Goal: Task Accomplishment & Management: Use online tool/utility

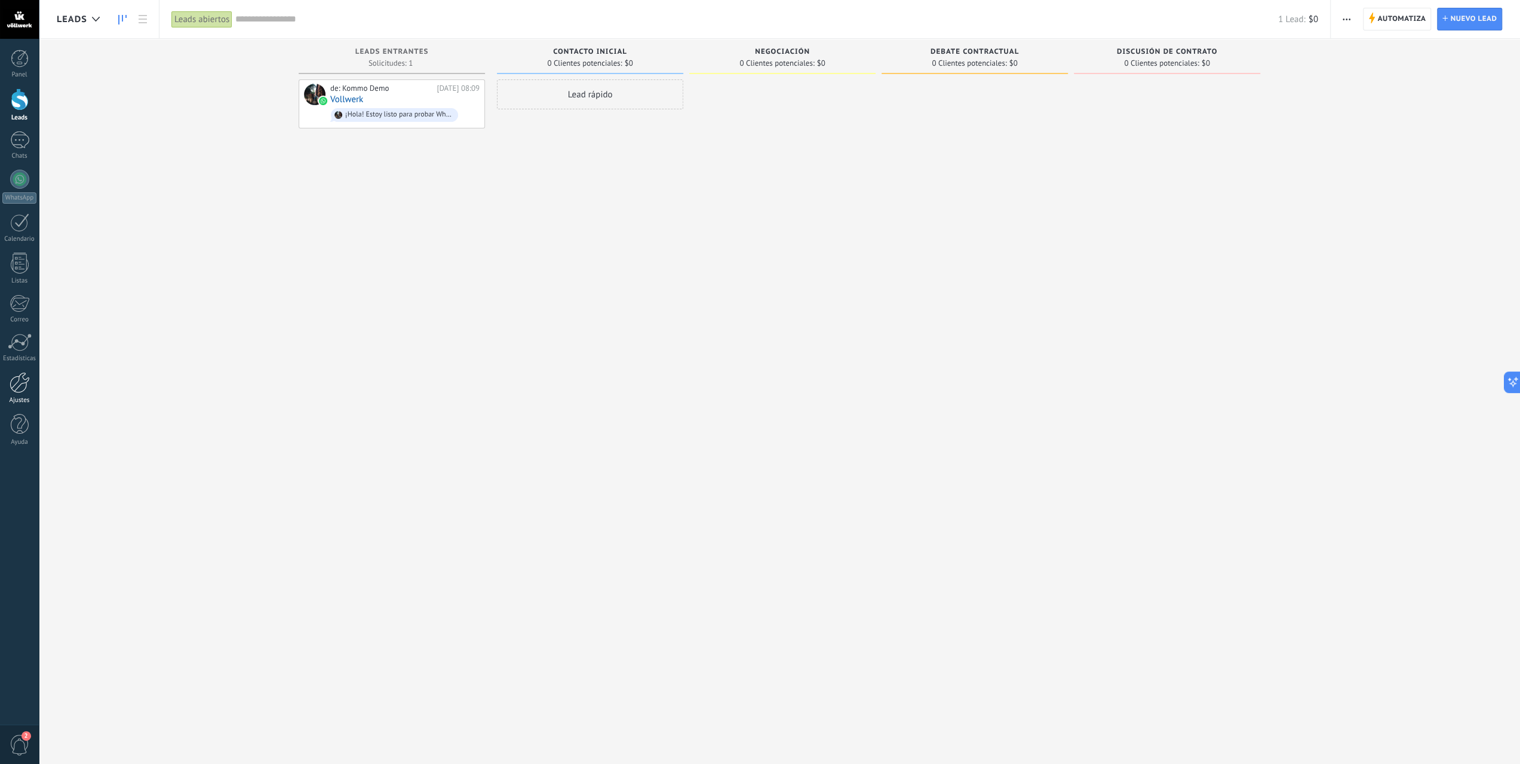
click at [26, 376] on div at bounding box center [20, 382] width 20 height 21
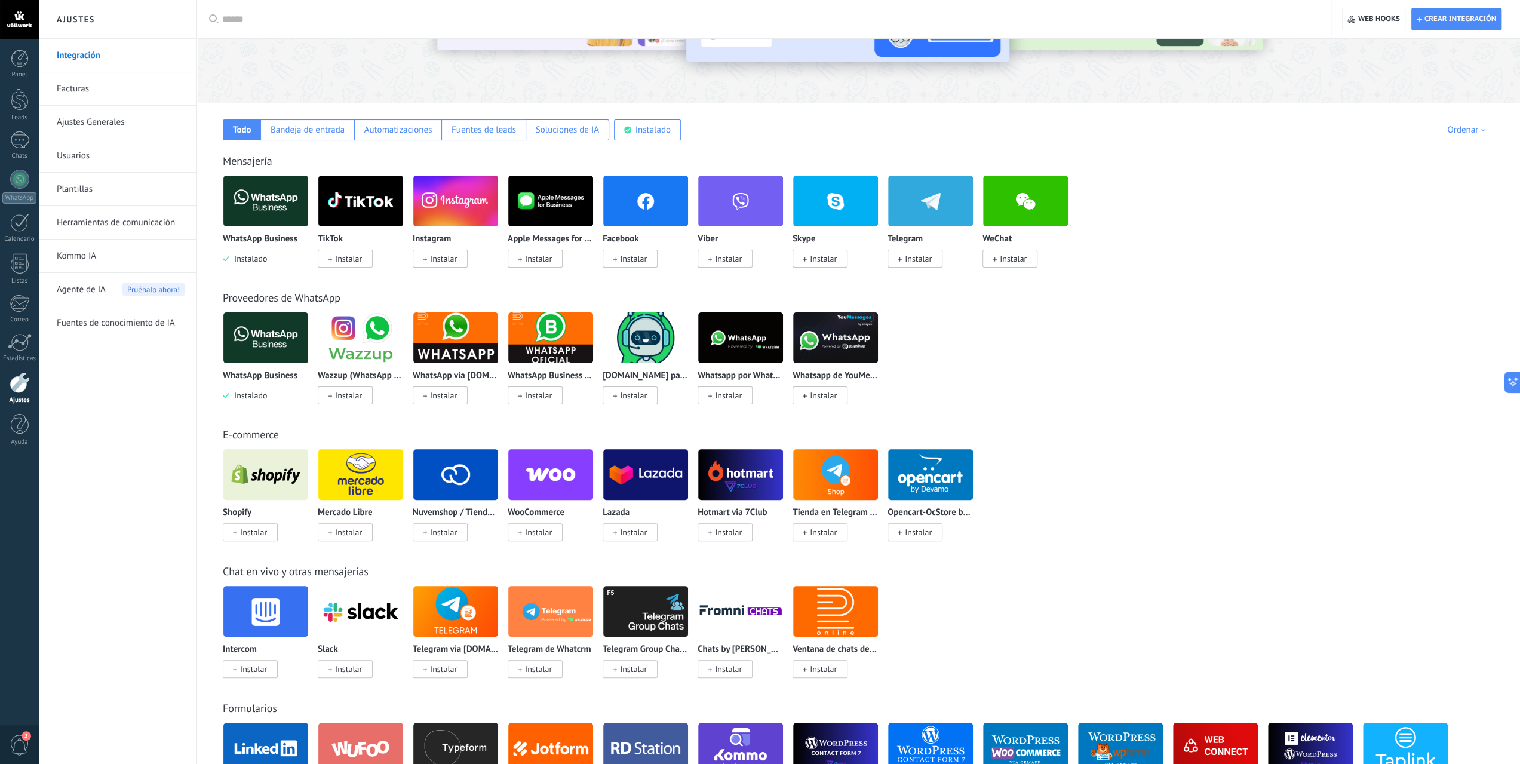
scroll to position [239, 0]
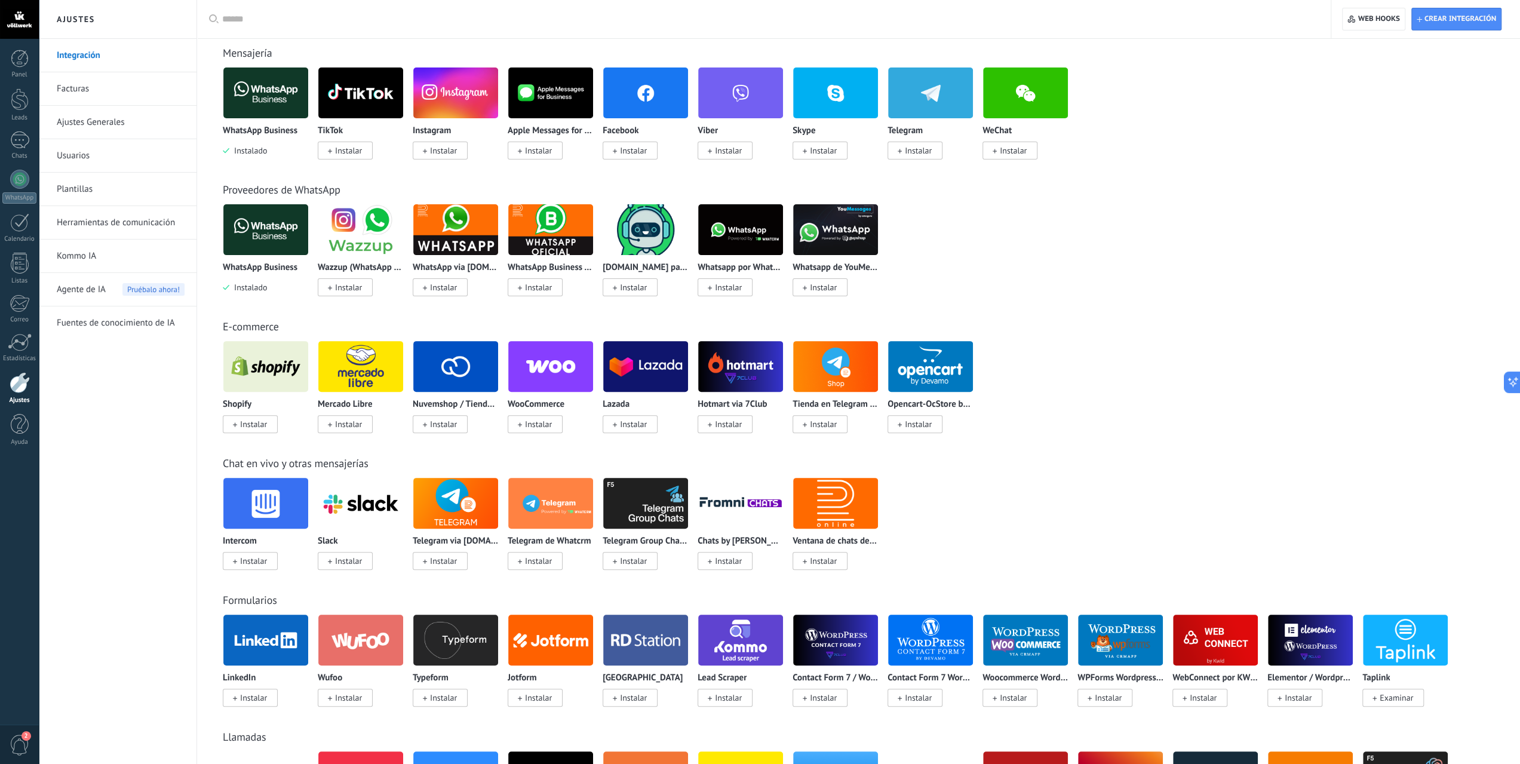
click at [438, 394] on div "Nuvemshop / Tiendanube Instalar" at bounding box center [456, 385] width 86 height 90
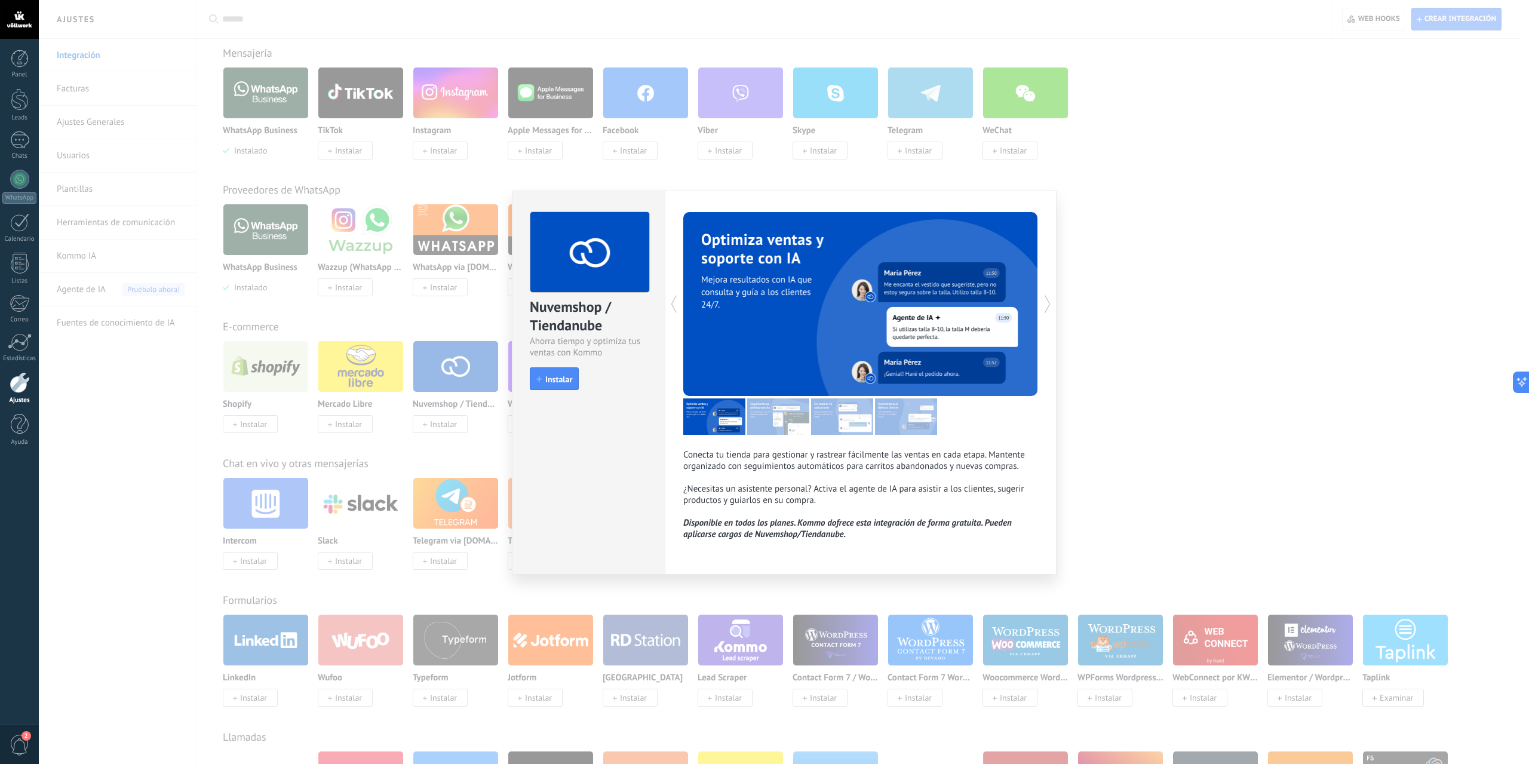
click at [1245, 332] on div "Nuvemshop / Tiendanube Ahorra tiempo y optimiza tus ventas con Kommo install In…" at bounding box center [784, 382] width 1490 height 764
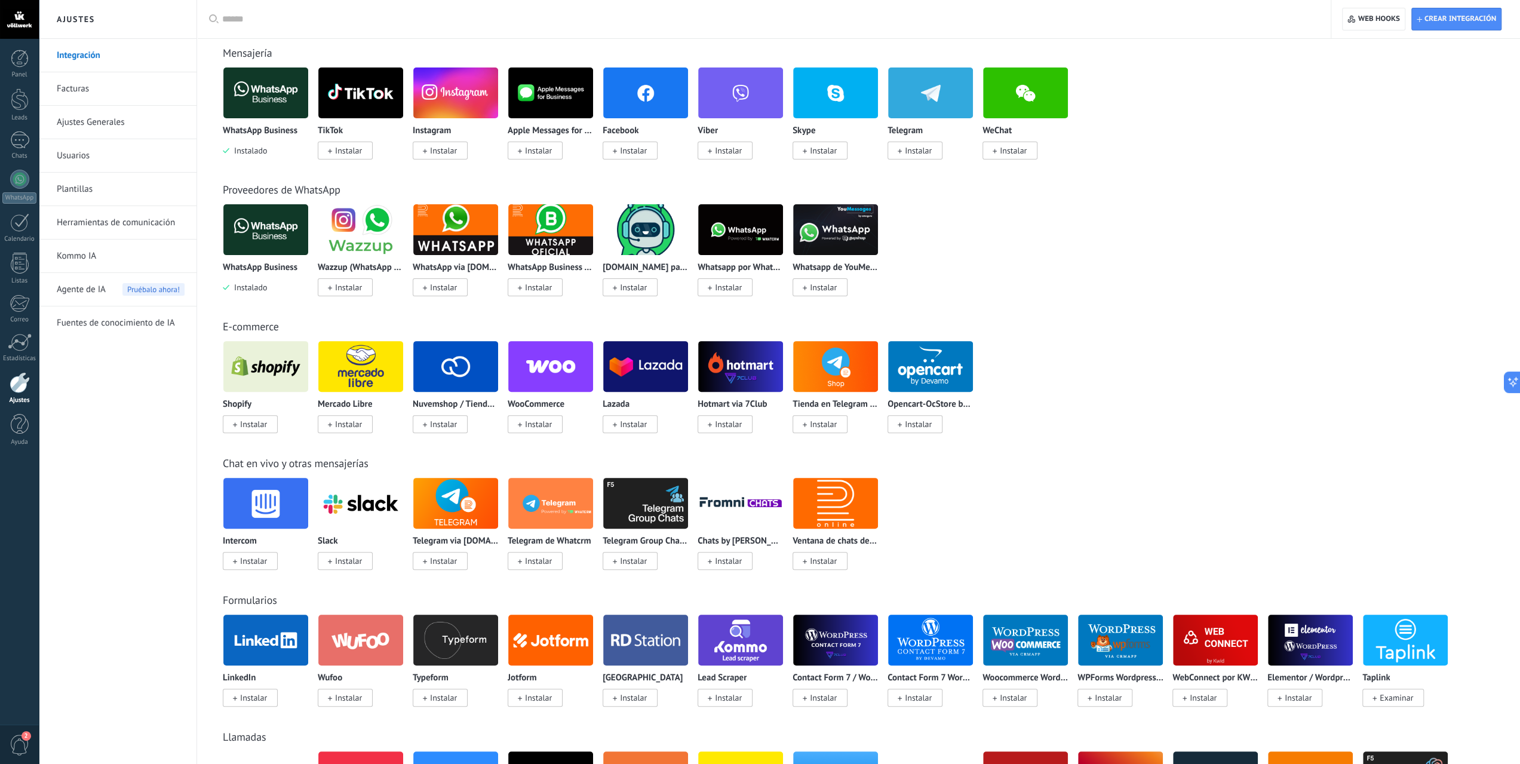
click at [449, 153] on span "Instalar" at bounding box center [443, 150] width 27 height 11
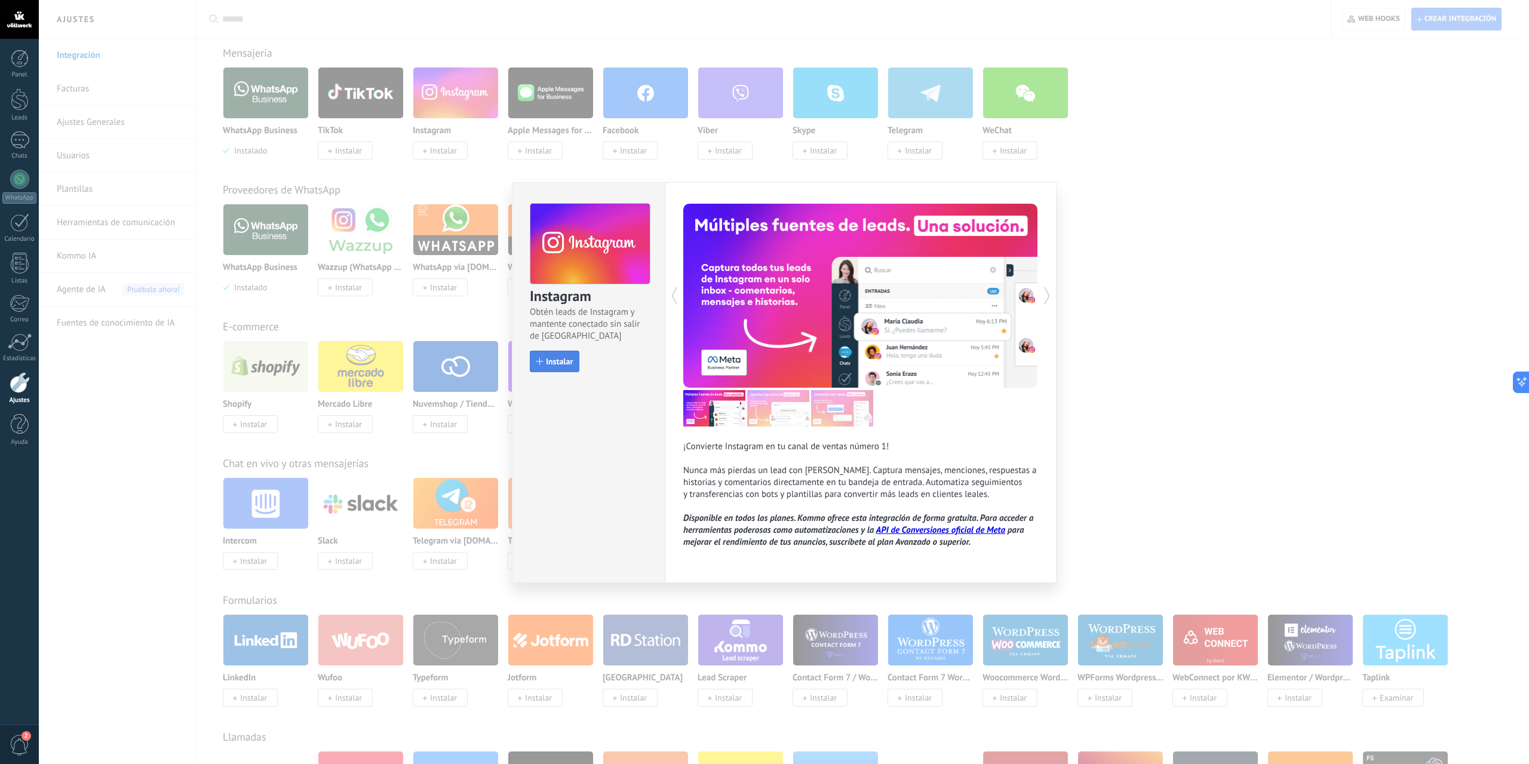
click at [548, 365] on span "Instalar" at bounding box center [559, 361] width 27 height 8
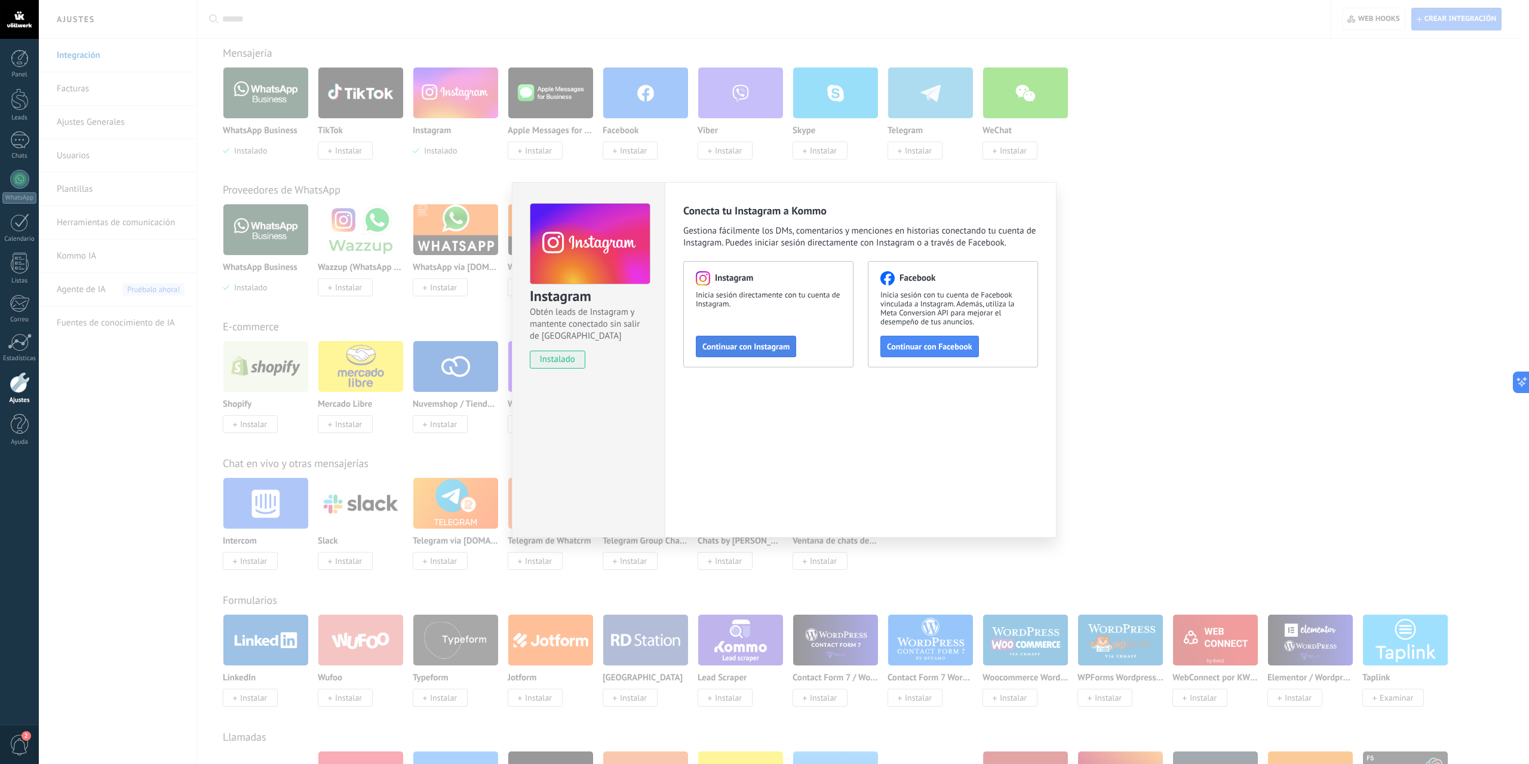
click at [750, 339] on button "Continuar con Instagram" at bounding box center [746, 346] width 100 height 21
click at [1132, 314] on div "Instagram Obtén leads de Instagram y mantente conectado sin salir de Kommo inst…" at bounding box center [784, 382] width 1490 height 764
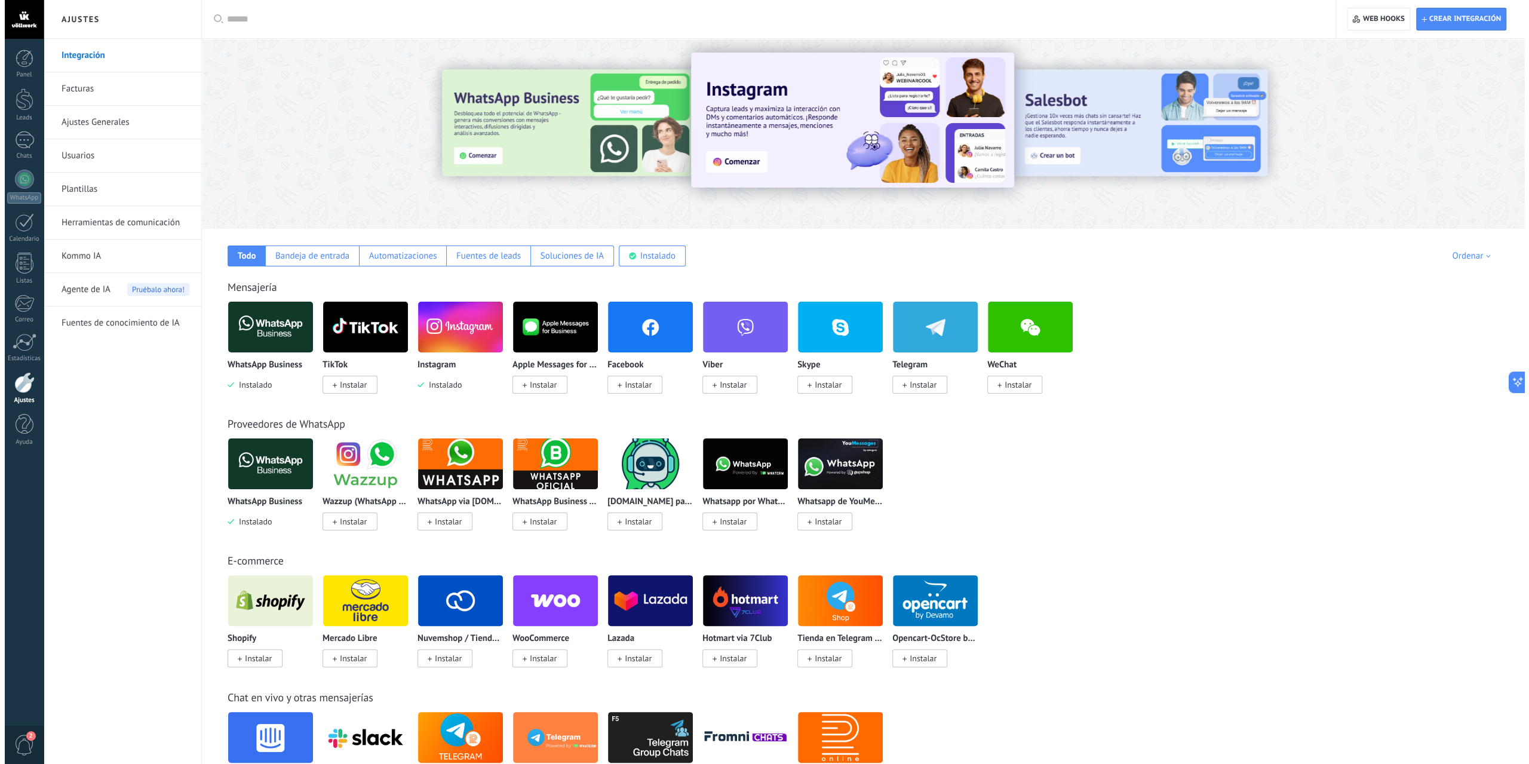
scroll to position [0, 0]
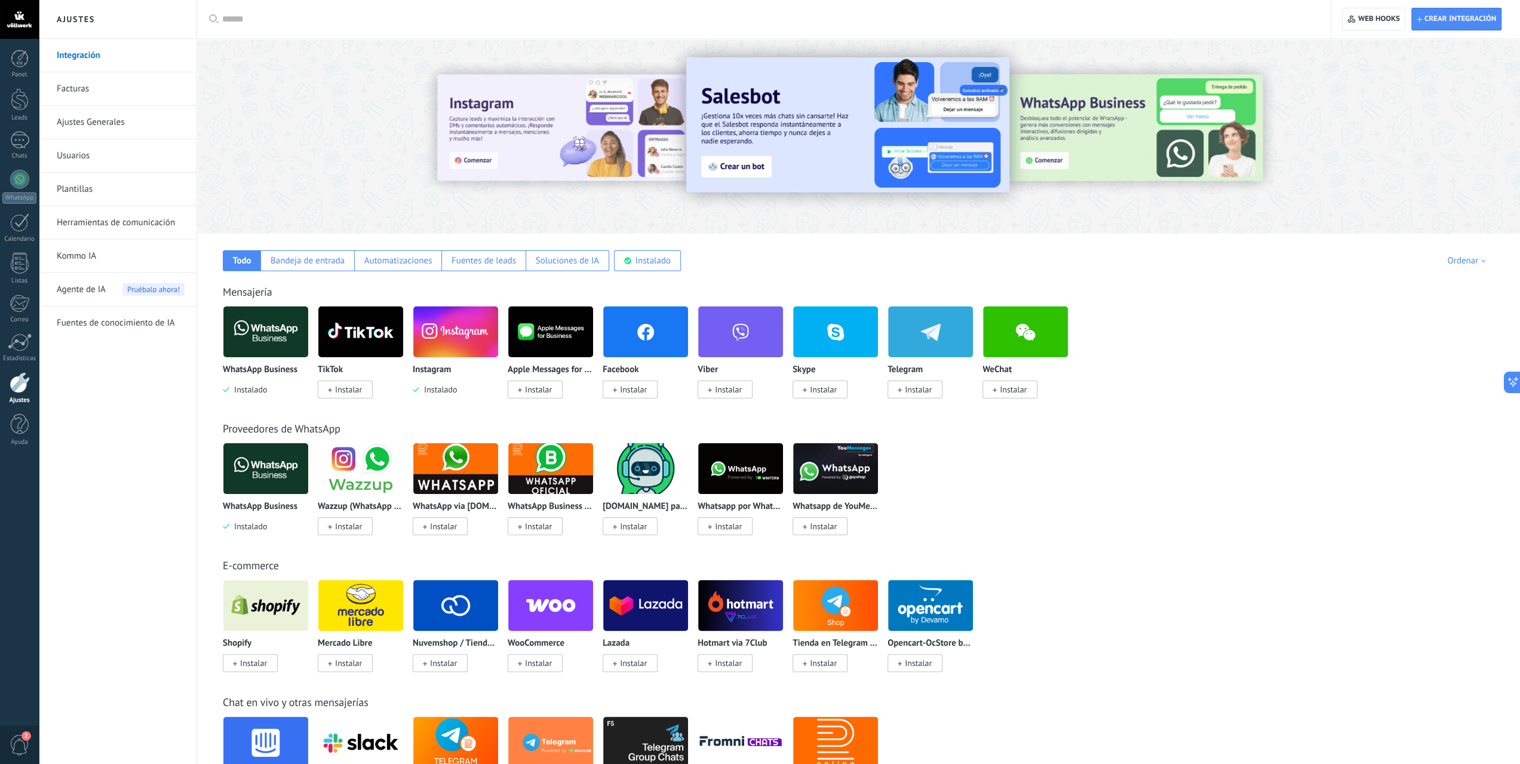
click at [282, 481] on img at bounding box center [265, 469] width 85 height 58
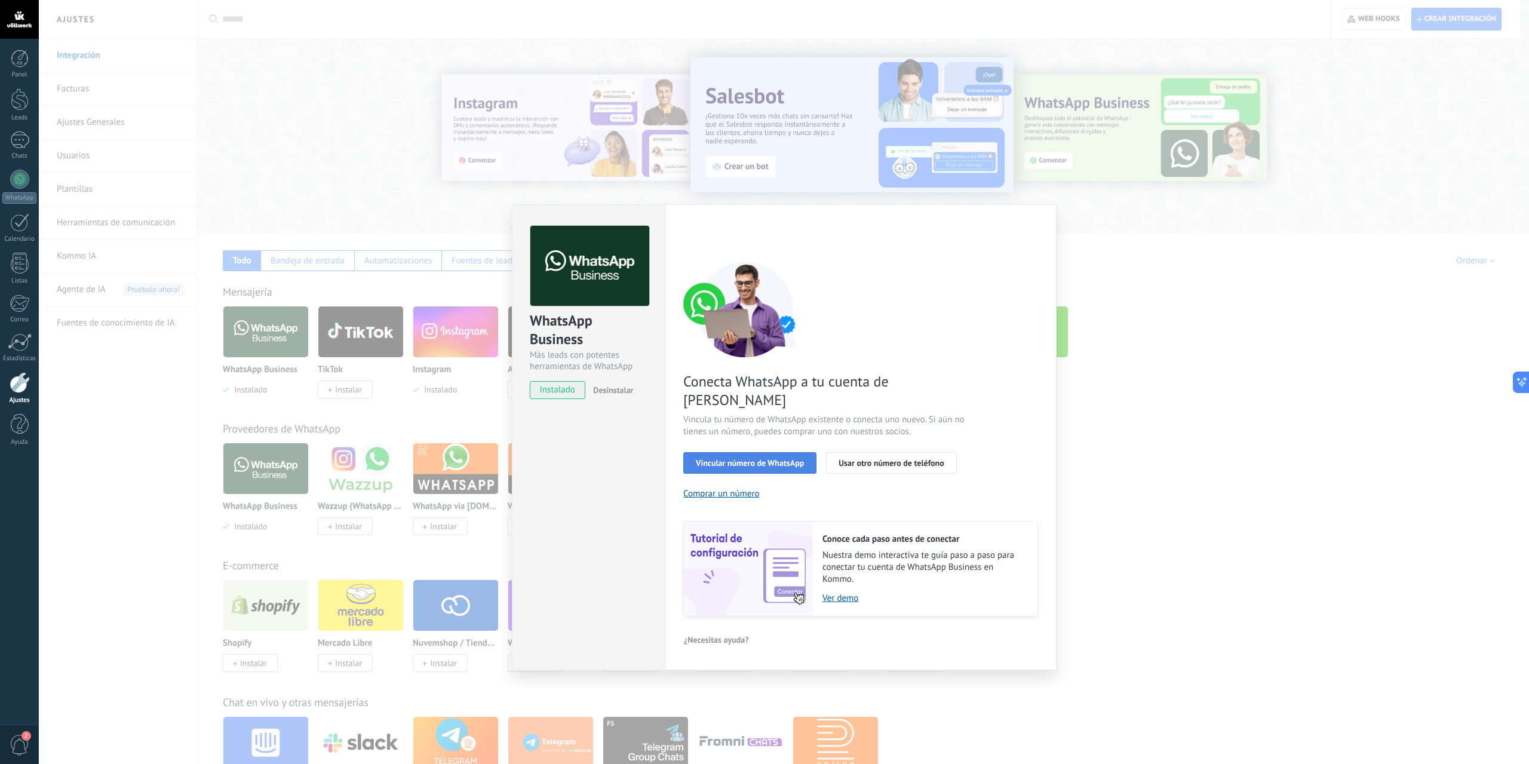
click at [747, 459] on span "Vincular número de WhatsApp" at bounding box center [750, 463] width 108 height 8
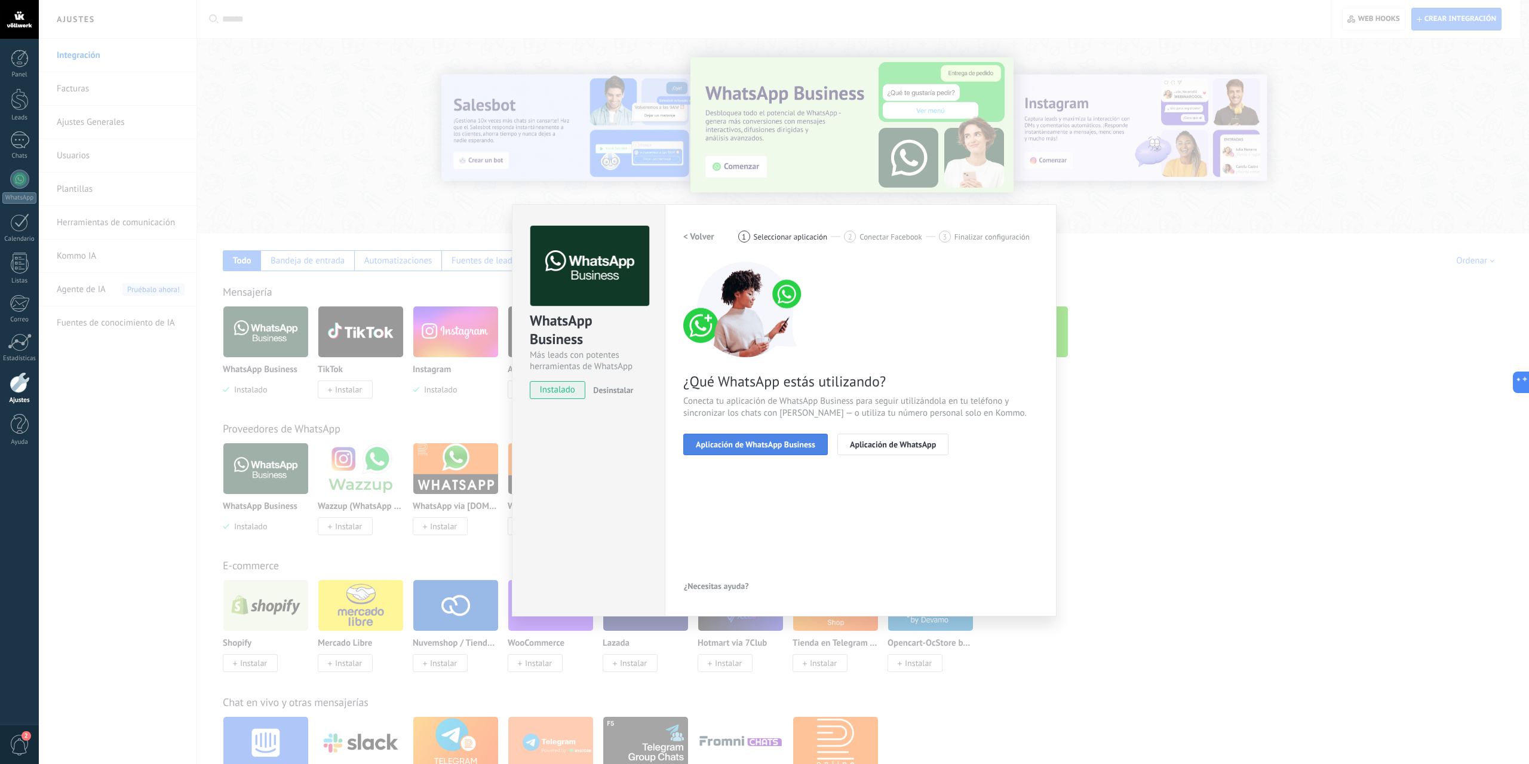
click at [769, 444] on span "Aplicación de WhatsApp Business" at bounding box center [755, 444] width 119 height 8
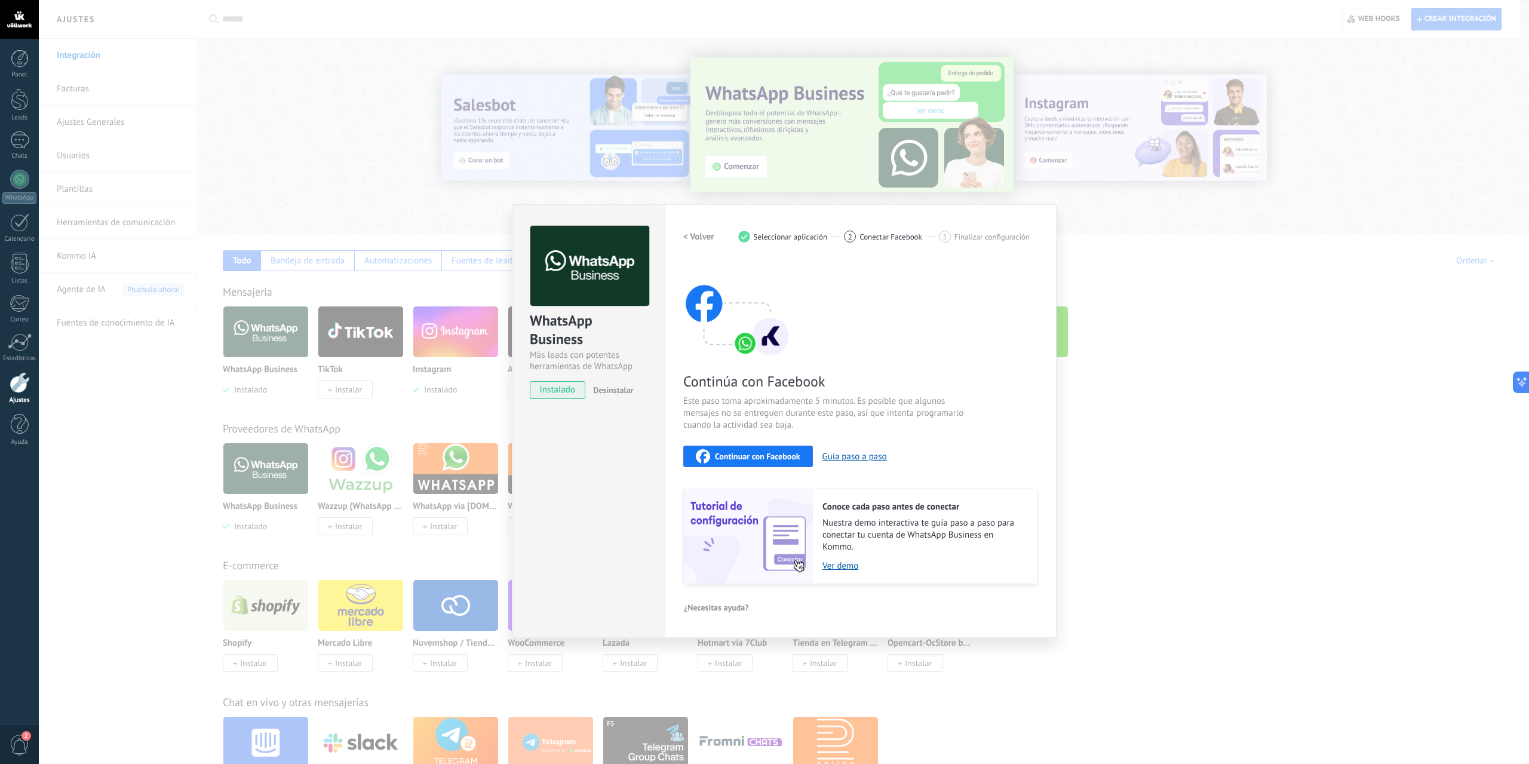
click at [776, 460] on span "Continuar con Facebook" at bounding box center [757, 456] width 85 height 8
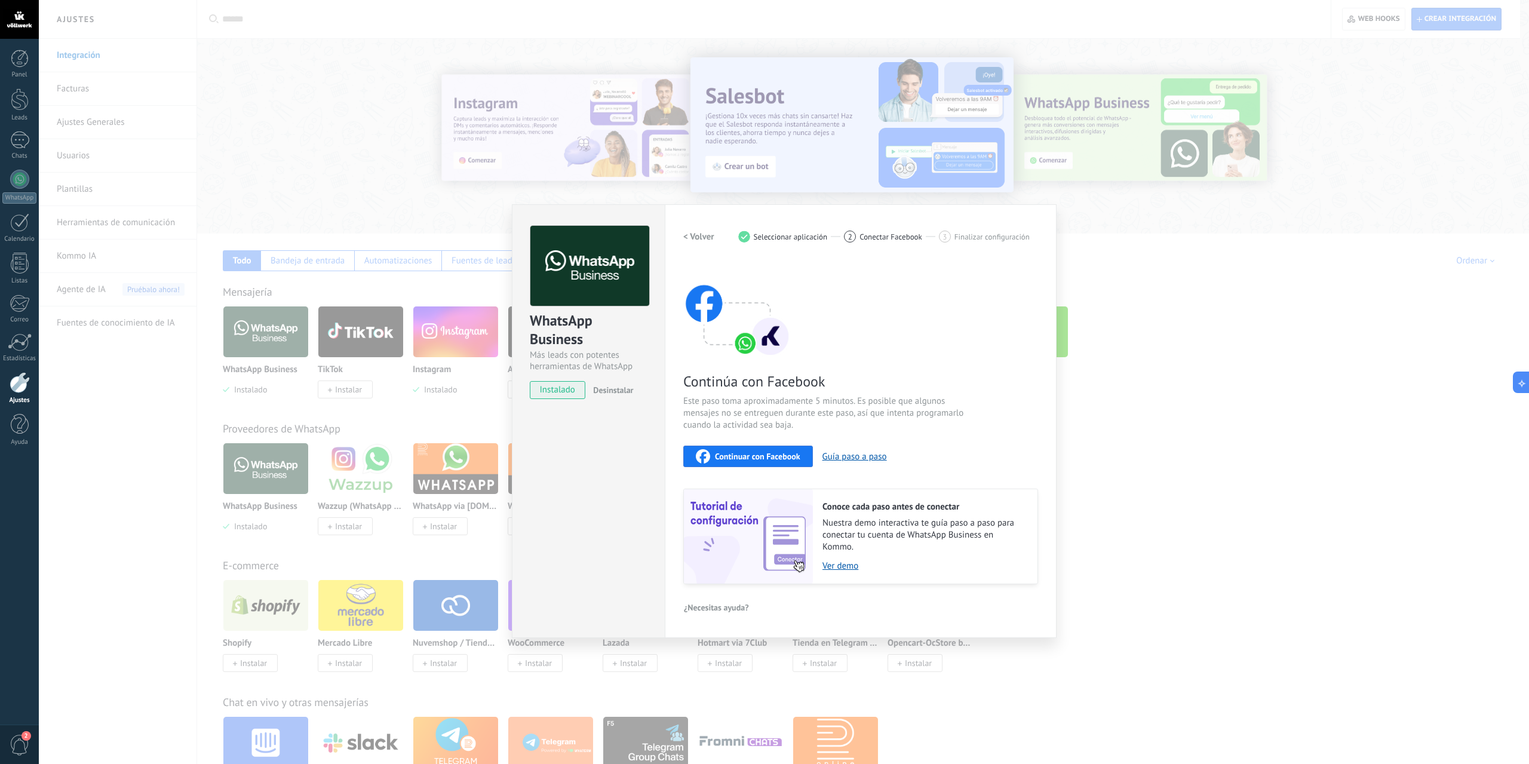
click at [773, 459] on span "Continuar con Facebook" at bounding box center [757, 456] width 85 height 8
